Goal: Register for event/course

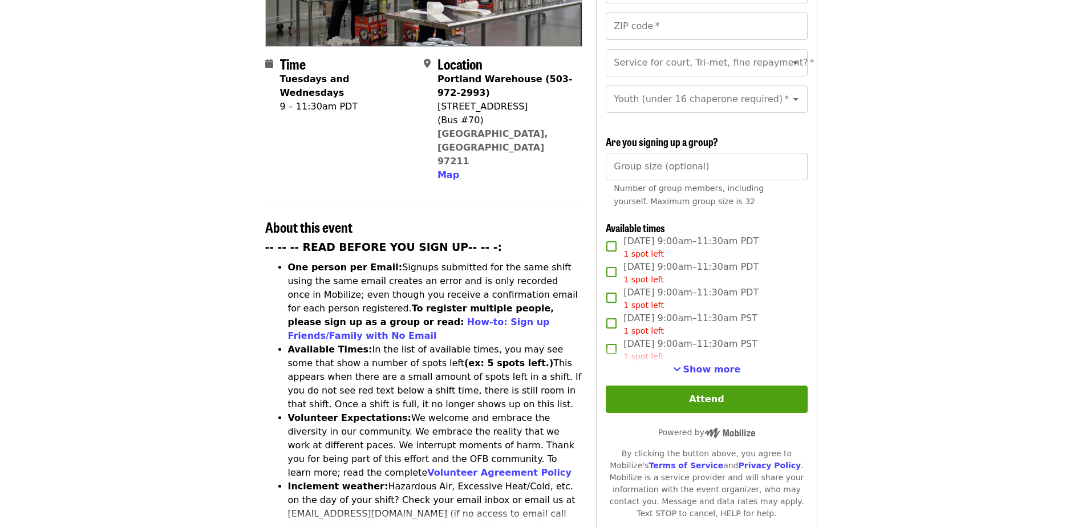
scroll to position [285, 0]
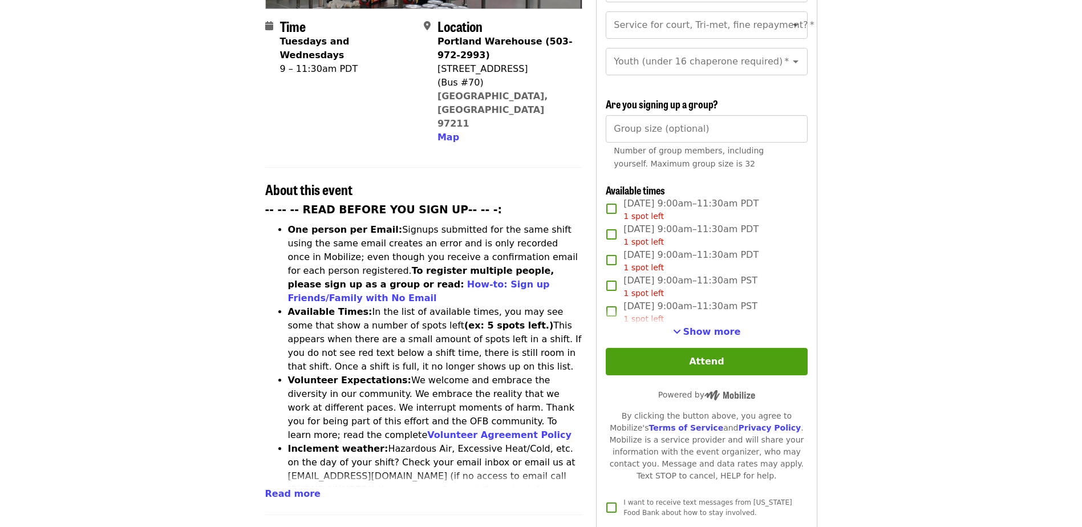
click at [724, 330] on span "Show more" at bounding box center [712, 331] width 58 height 11
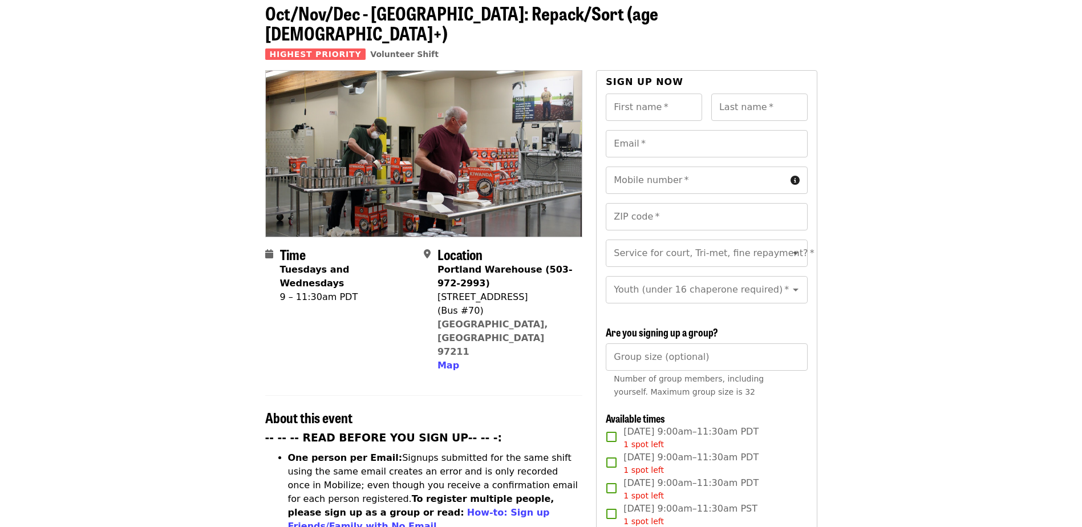
scroll to position [0, 0]
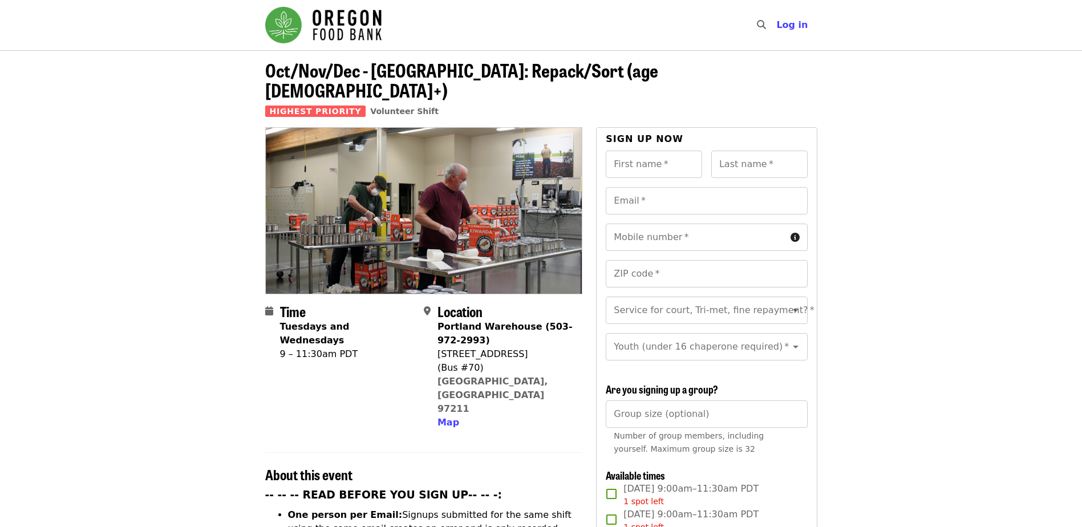
click at [362, 26] on img "Main navigation" at bounding box center [323, 25] width 116 height 37
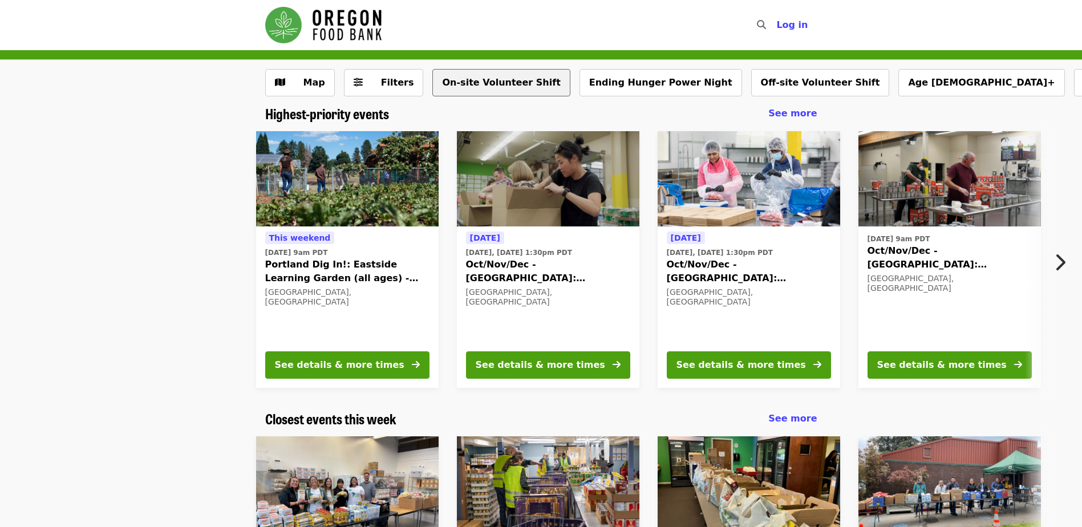
click at [502, 82] on button "On-site Volunteer Shift" at bounding box center [500, 82] width 137 height 27
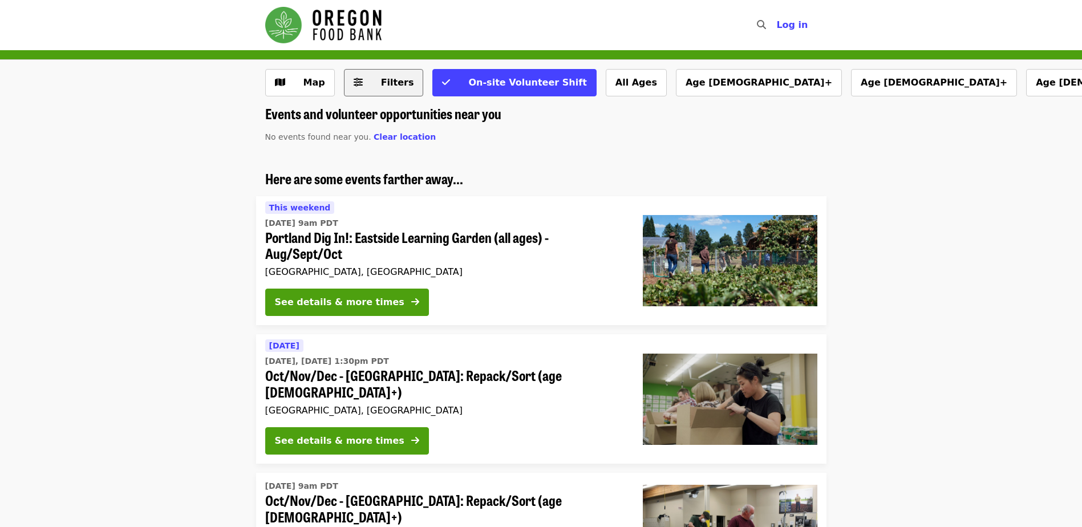
click at [398, 79] on span "Filters" at bounding box center [397, 82] width 33 height 11
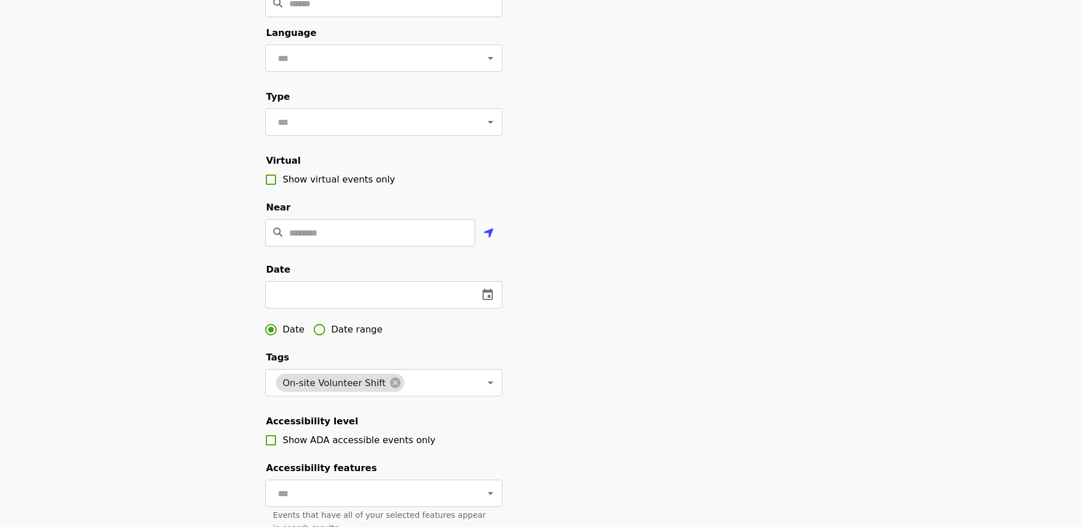
scroll to position [114, 0]
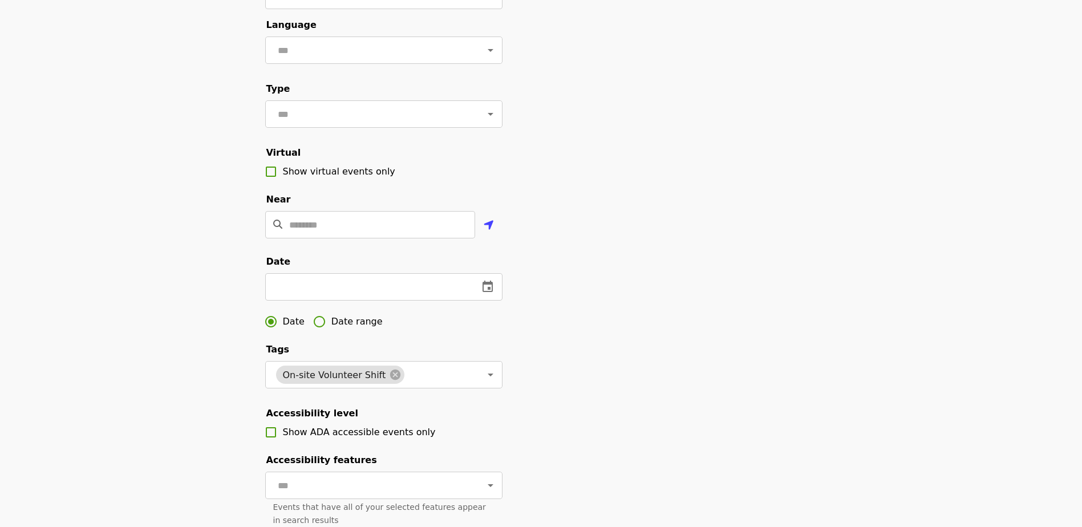
click at [349, 329] on span "Date range" at bounding box center [356, 322] width 51 height 14
click at [365, 292] on icon "change date" at bounding box center [364, 286] width 10 height 11
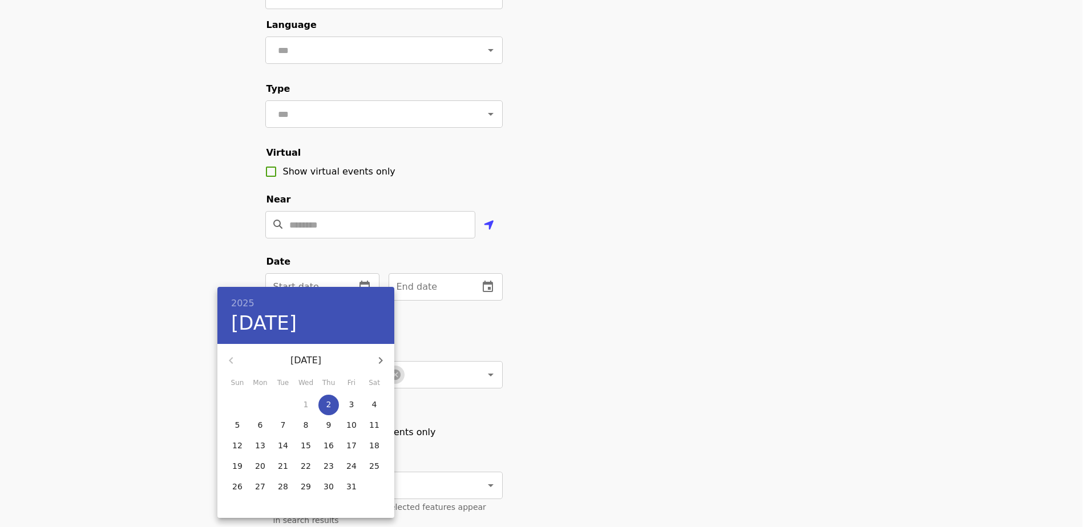
click at [382, 357] on icon "button" at bounding box center [381, 361] width 14 height 14
click at [305, 444] on p "12" at bounding box center [306, 445] width 10 height 11
type input "**********"
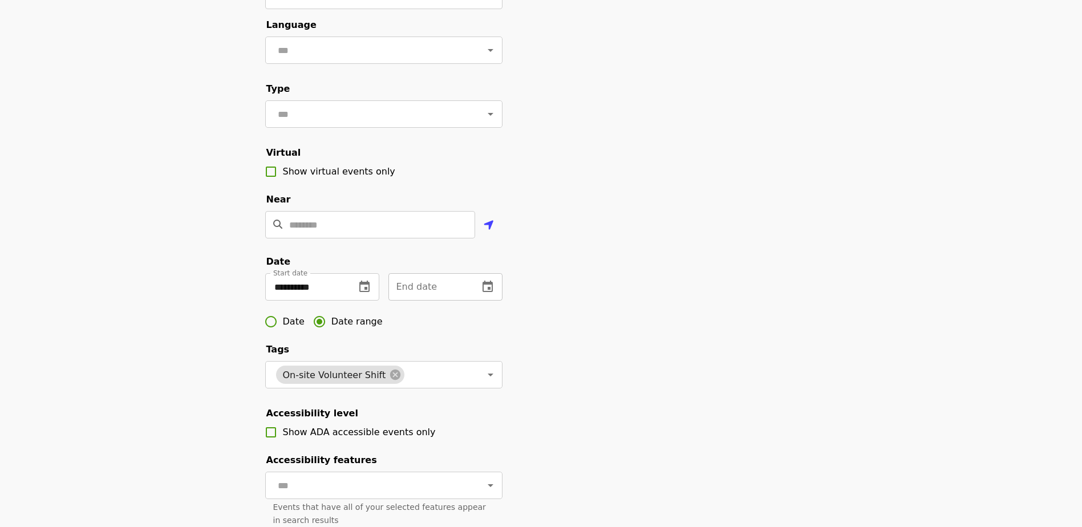
click at [479, 300] on button "change date" at bounding box center [487, 286] width 27 height 27
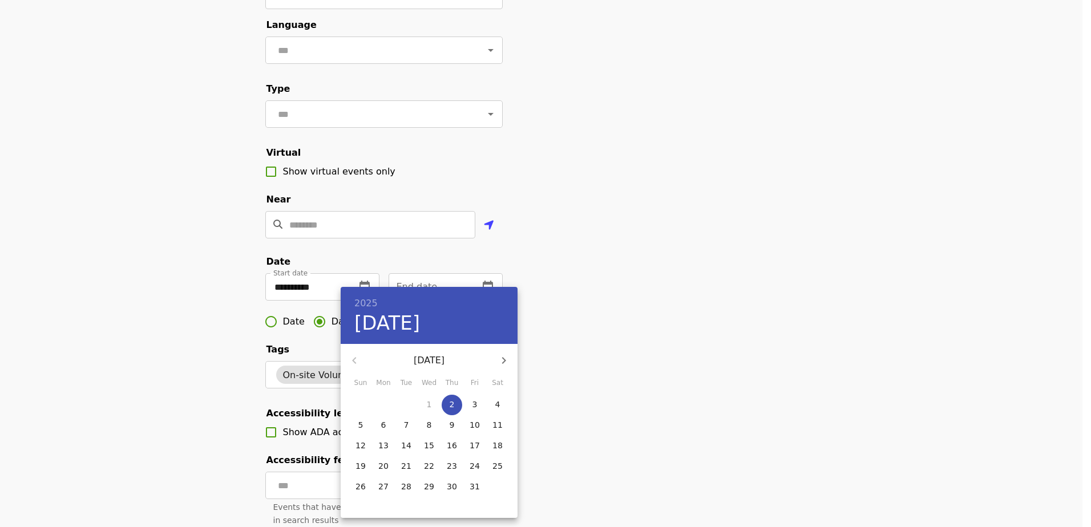
click at [511, 355] on button "button" at bounding box center [503, 360] width 27 height 27
click at [455, 443] on p "13" at bounding box center [452, 445] width 10 height 11
type input "**********"
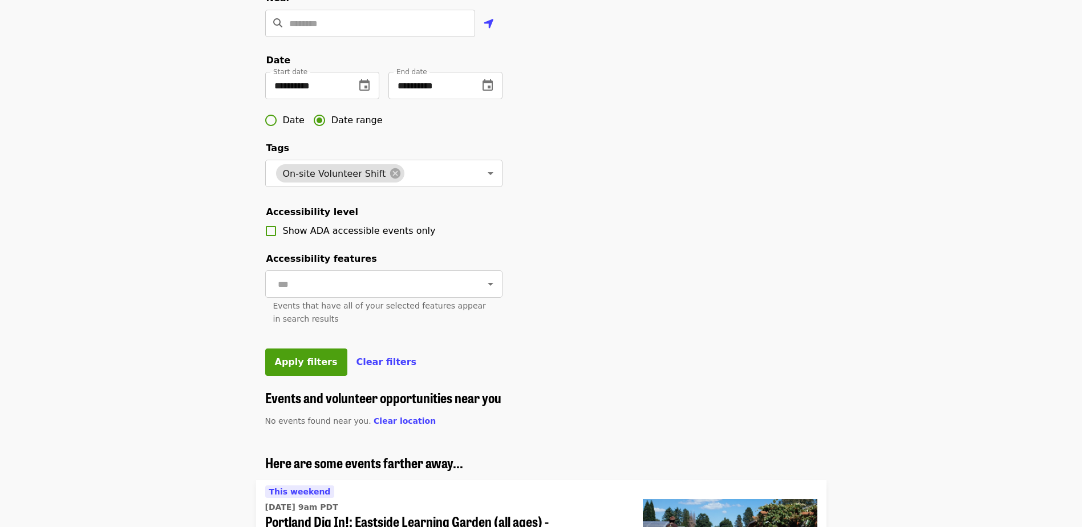
scroll to position [342, 0]
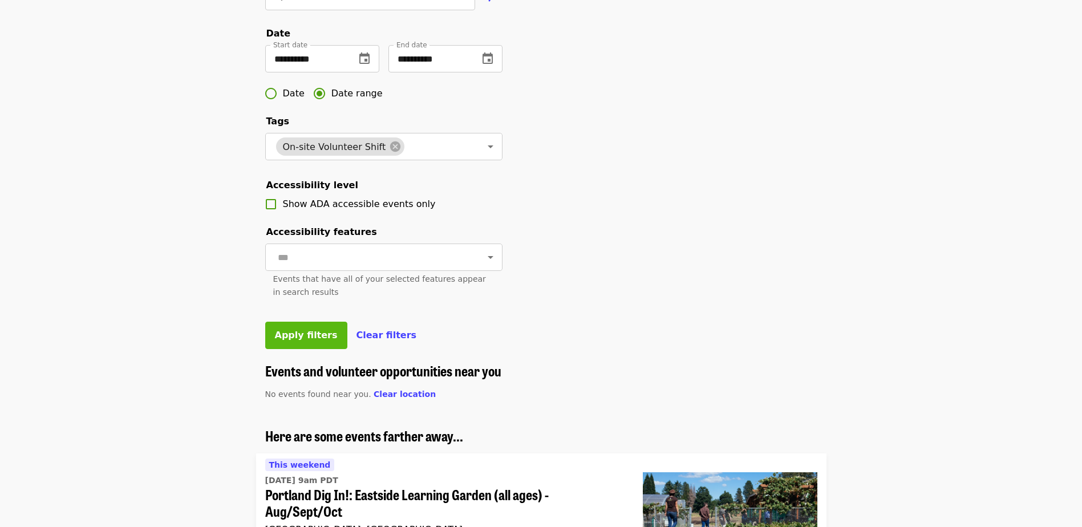
click at [294, 341] on span "Apply filters" at bounding box center [306, 335] width 63 height 11
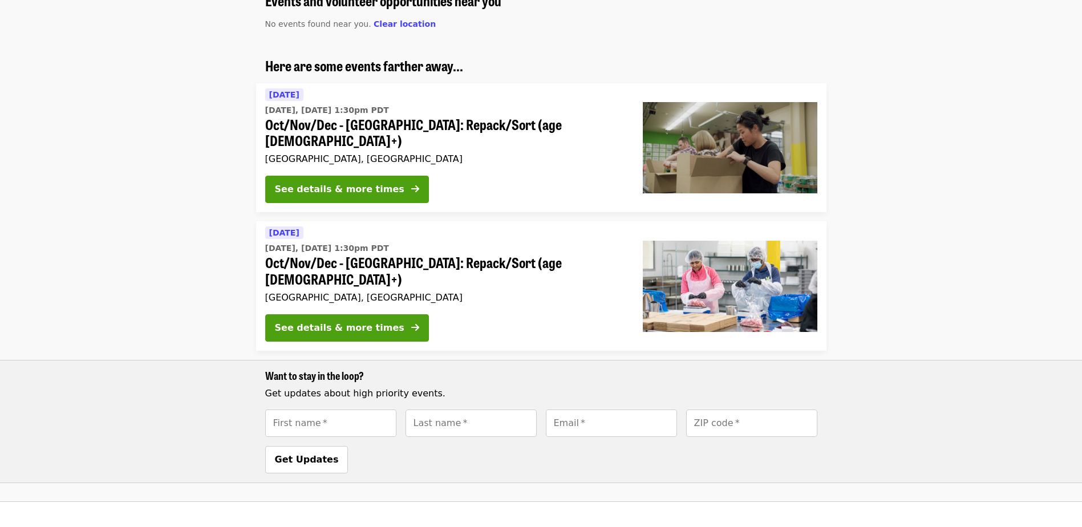
scroll to position [114, 0]
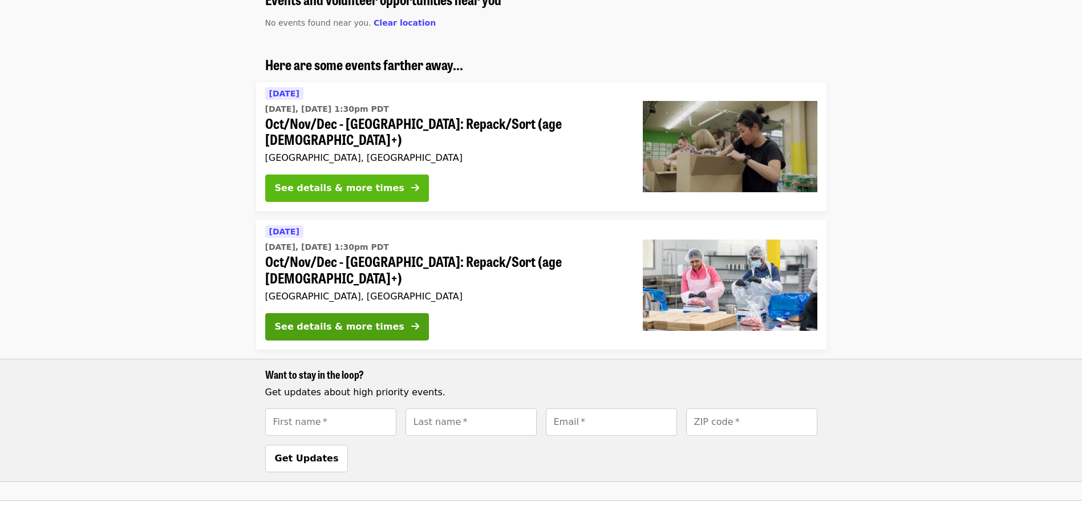
click at [369, 181] on div "See details & more times" at bounding box center [339, 188] width 129 height 14
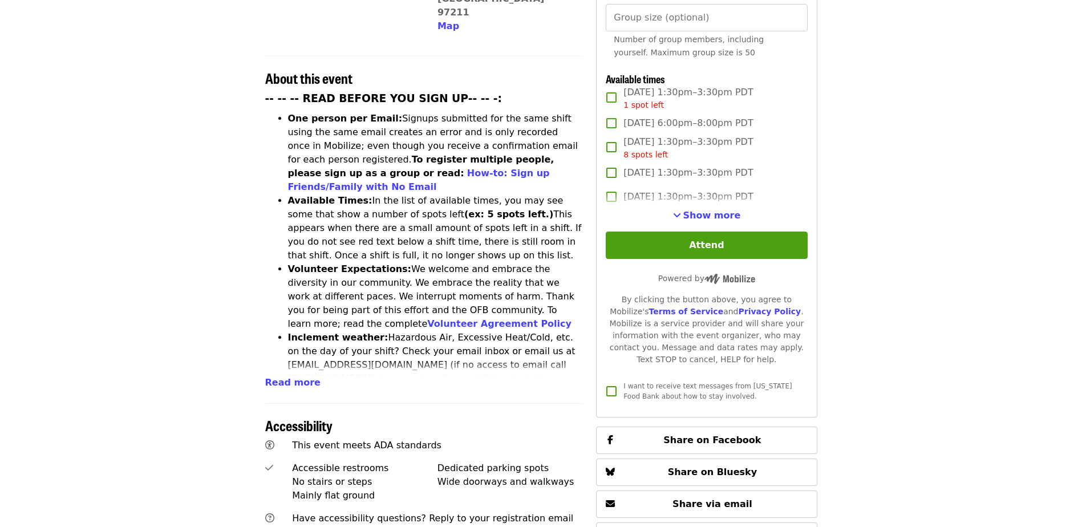
scroll to position [399, 0]
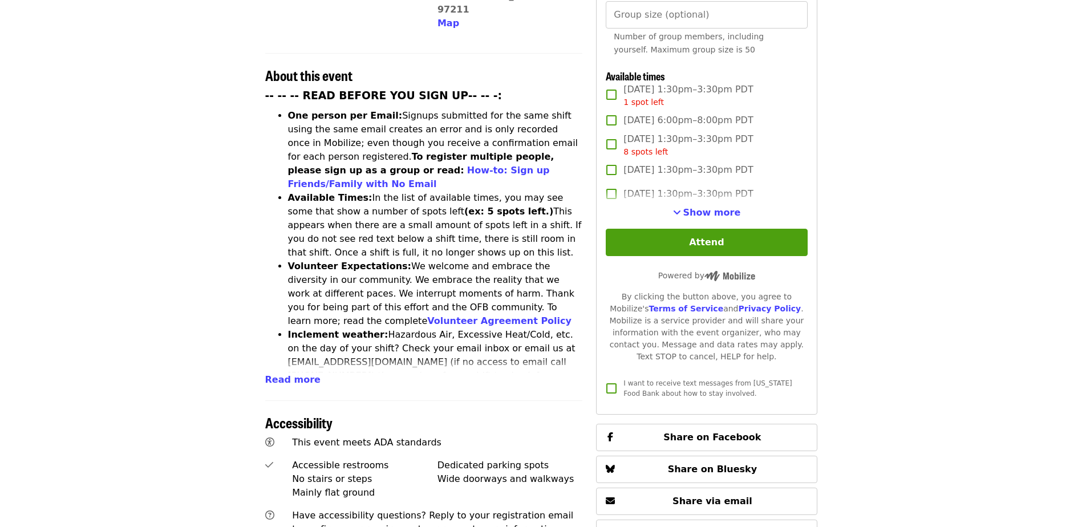
click at [698, 236] on button "Attend" at bounding box center [706, 242] width 201 height 27
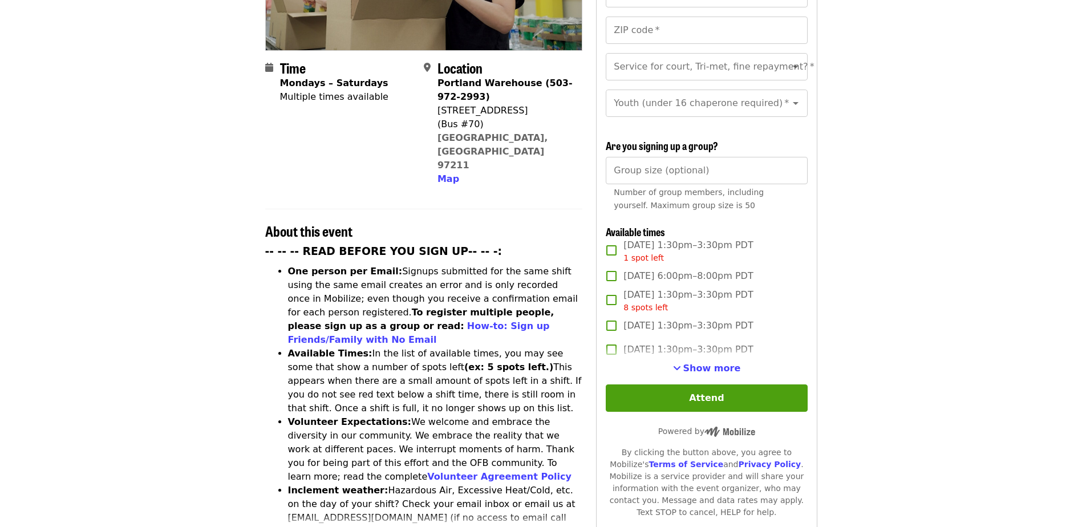
scroll to position [245, 0]
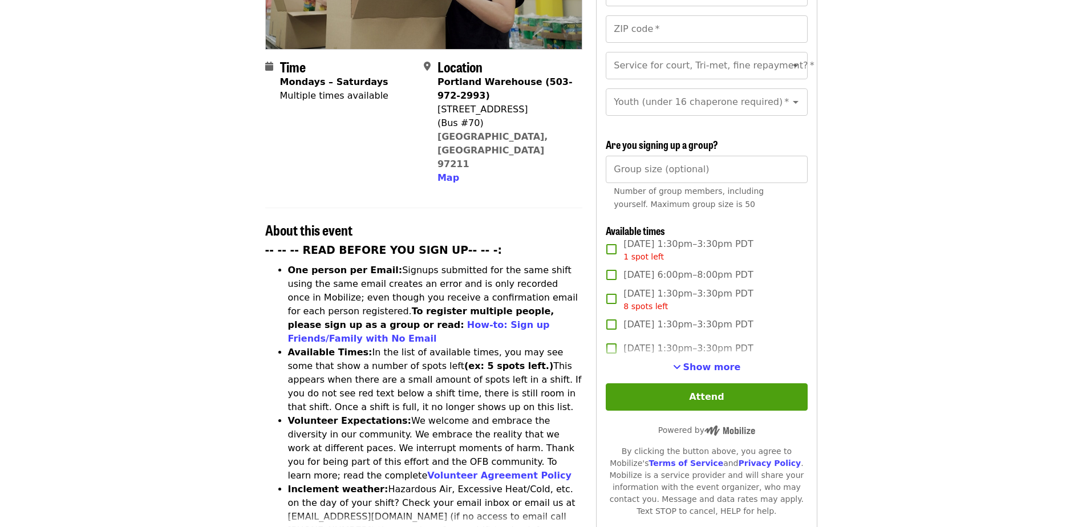
click at [722, 362] on span "Show more" at bounding box center [712, 367] width 58 height 11
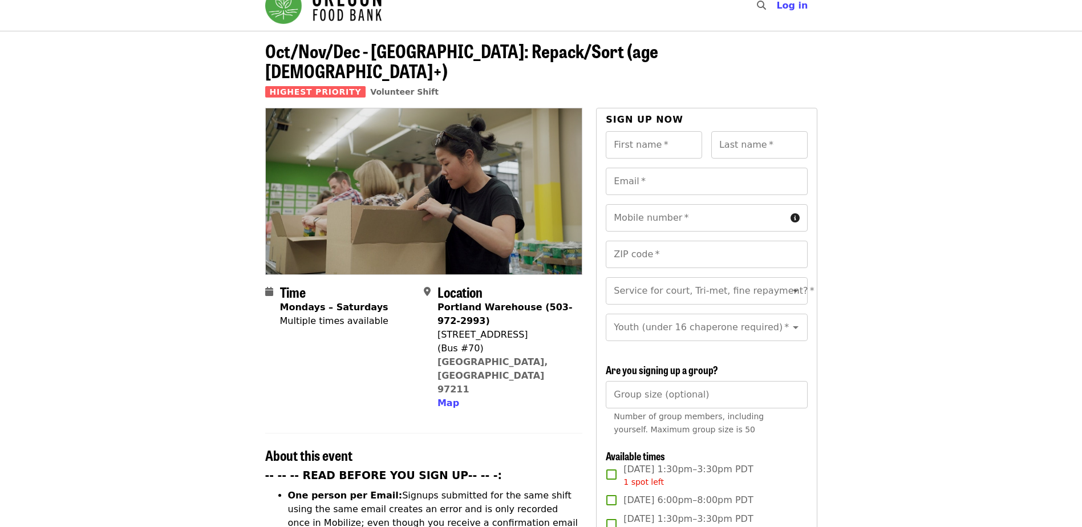
scroll to position [0, 0]
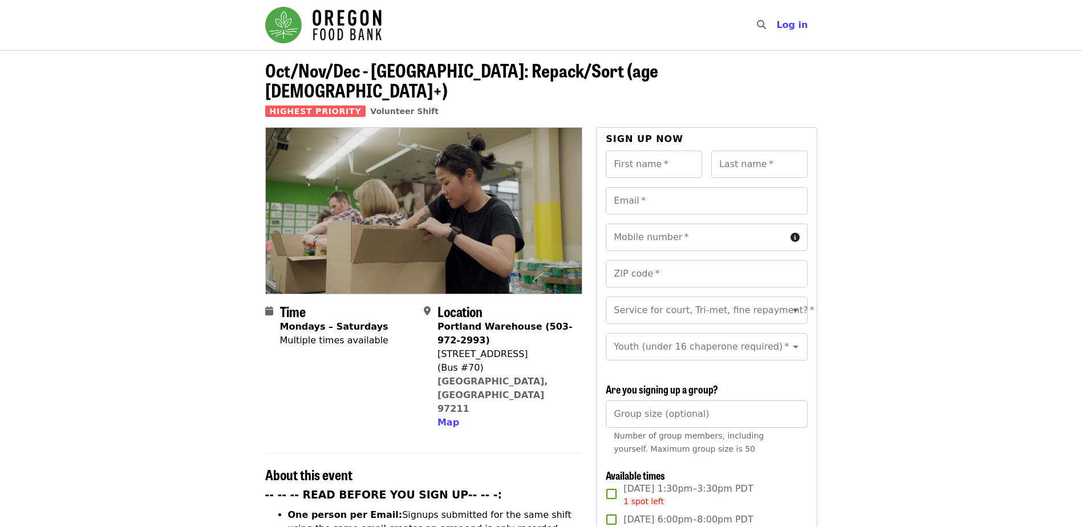
click at [333, 30] on img "Main navigation" at bounding box center [323, 25] width 116 height 37
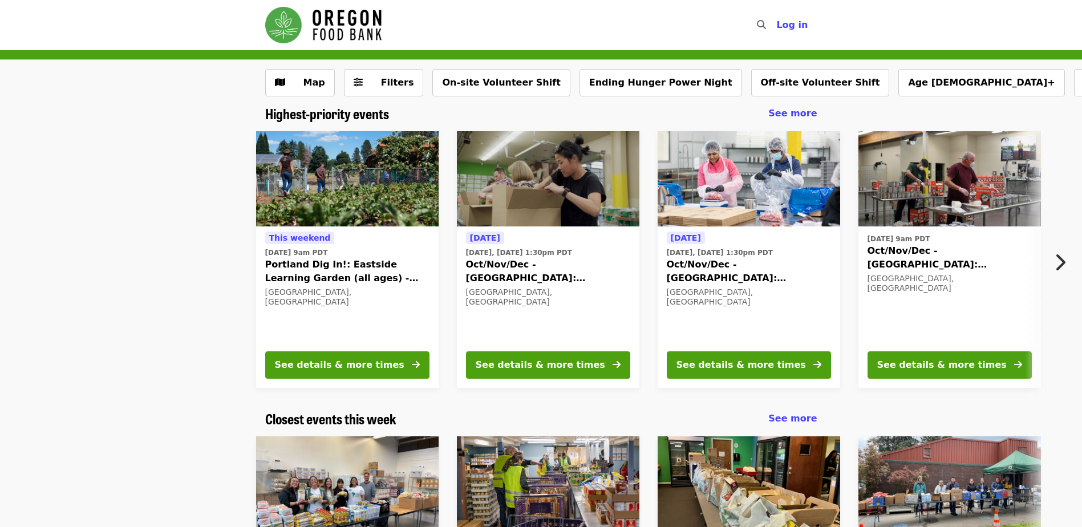
click at [325, 34] on img "Main navigation" at bounding box center [323, 25] width 116 height 37
click at [312, 33] on img "Main navigation" at bounding box center [323, 25] width 116 height 37
click at [276, 33] on img "Main navigation" at bounding box center [323, 25] width 116 height 37
